Goal: Book appointment/travel/reservation

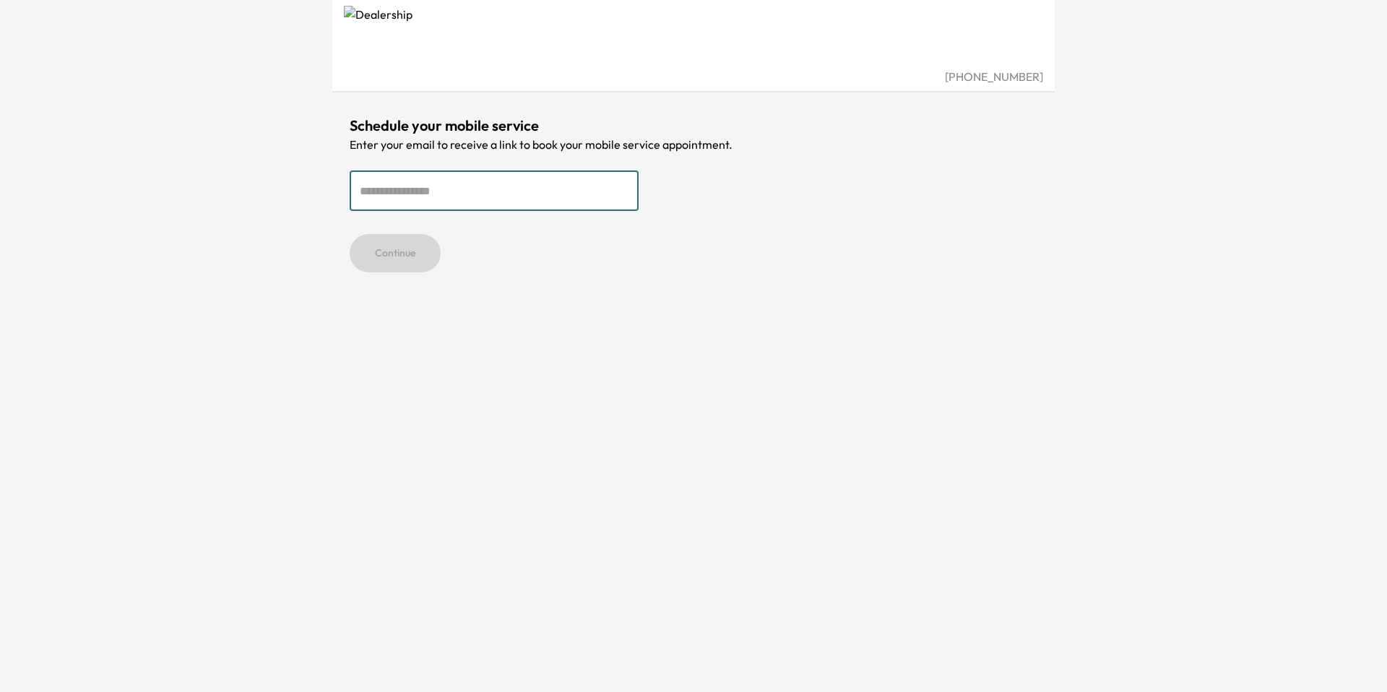
click at [273, 208] on div "[PHONE_NUMBER] Schedule your mobile service Enter your email to receive a link …" at bounding box center [693, 346] width 1387 height 692
